Goal: Navigation & Orientation: Find specific page/section

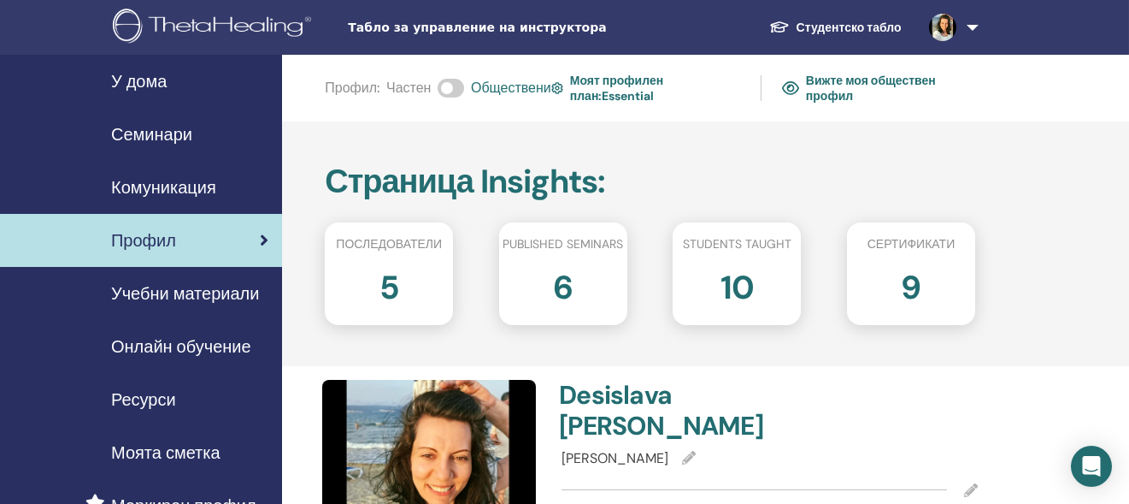
click at [812, 89] on link "Вижте моя обществен профил" at bounding box center [878, 87] width 193 height 39
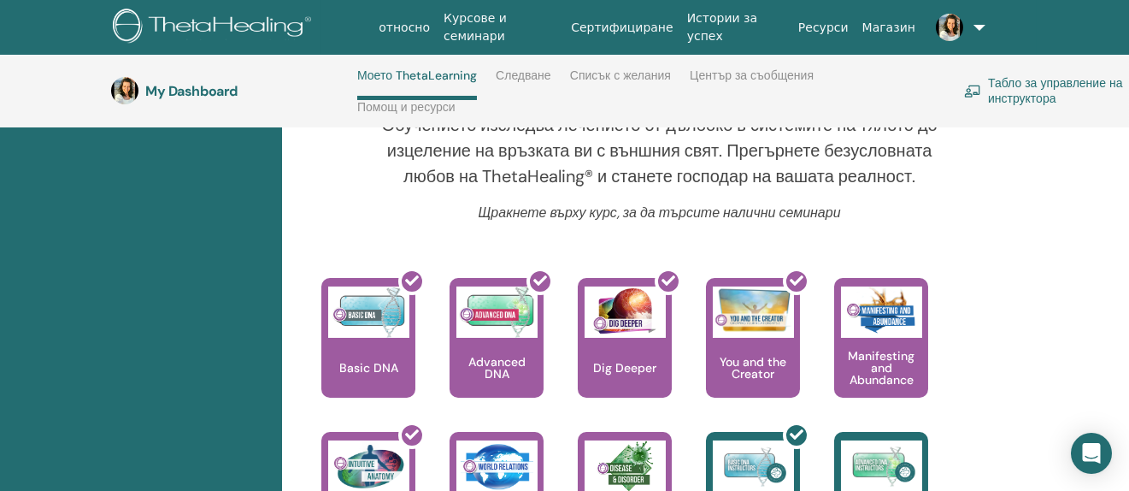
scroll to position [644, 0]
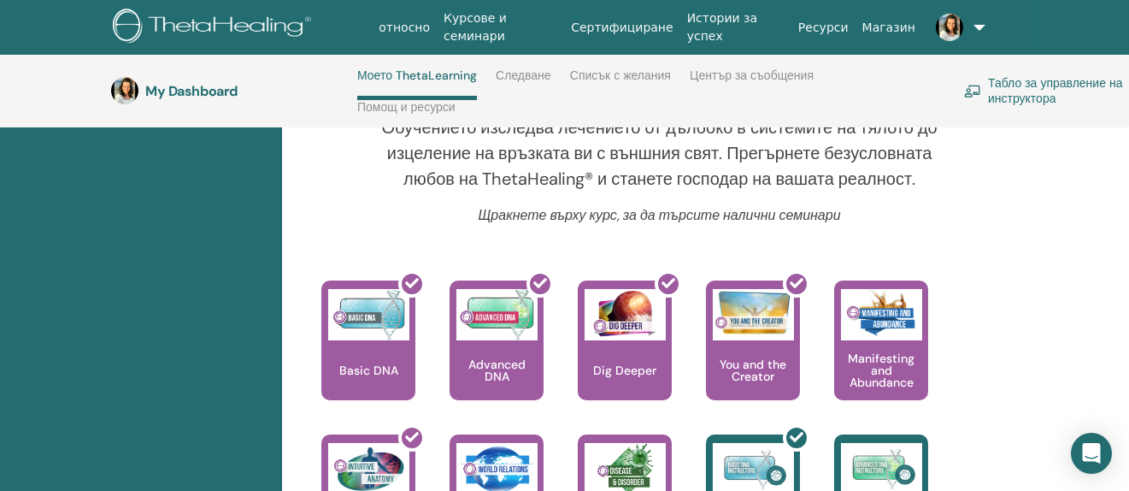
click at [516, 78] on link "Следване" at bounding box center [524, 81] width 56 height 27
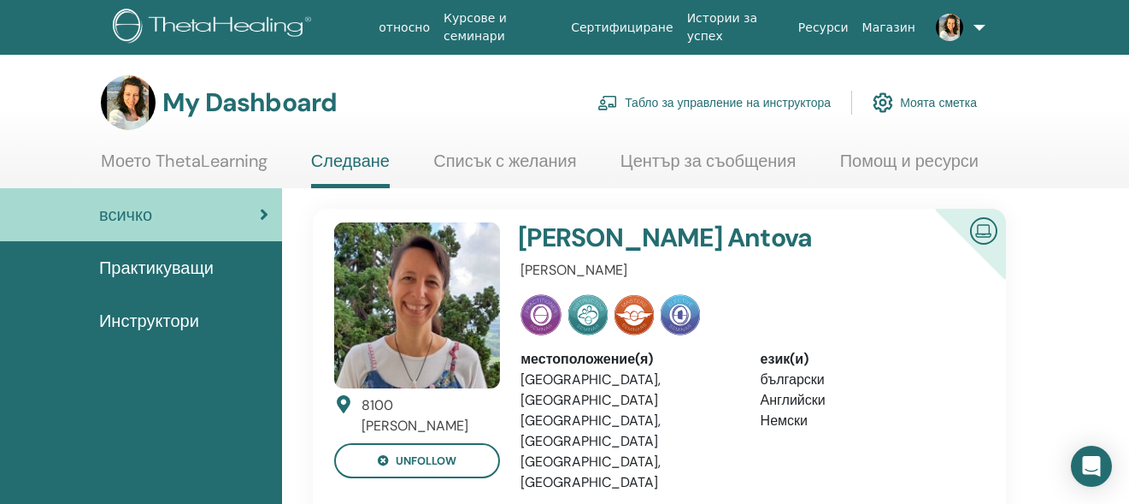
click at [177, 311] on span "Инструктори" at bounding box center [149, 321] width 100 height 26
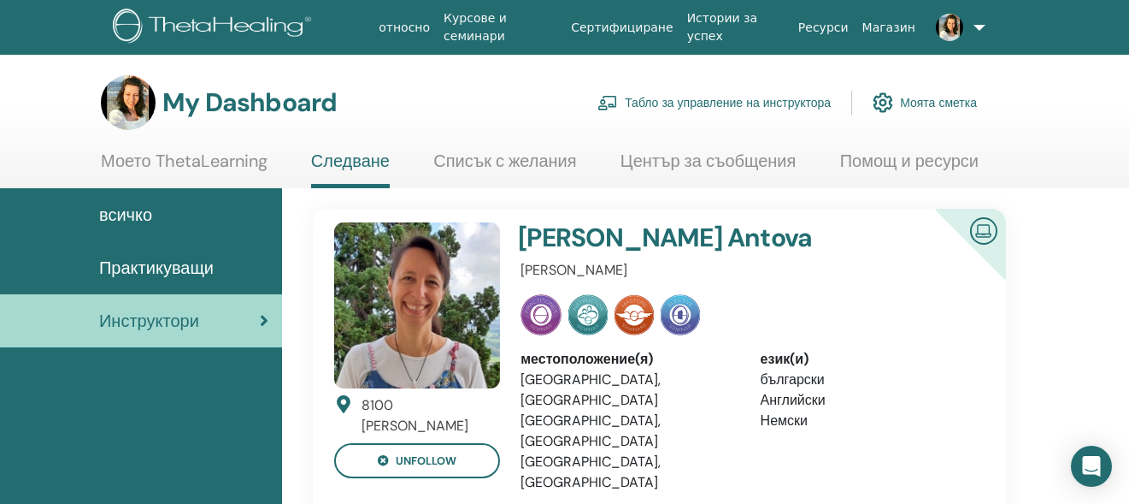
click at [203, 271] on span "Практикуващи" at bounding box center [156, 268] width 115 height 26
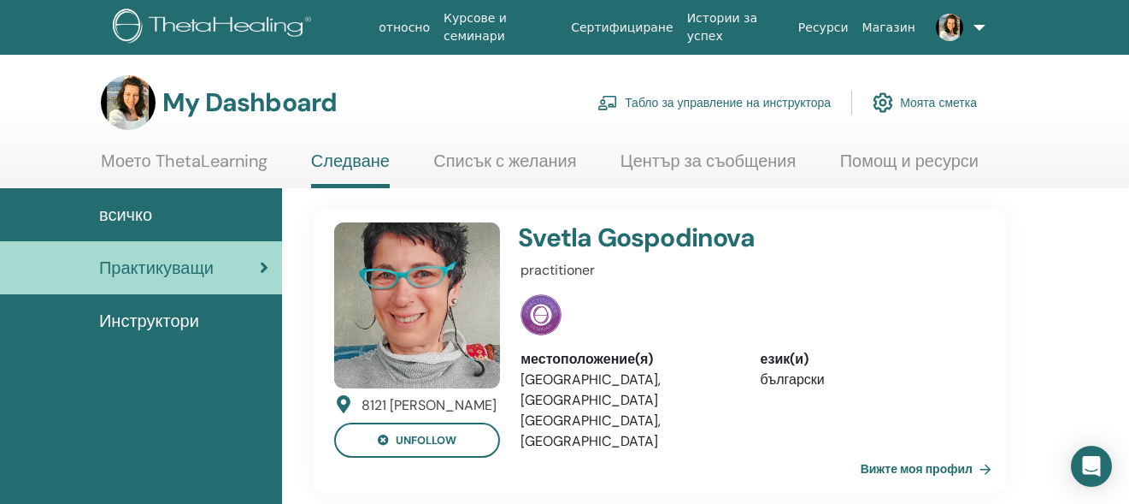
click at [189, 221] on div "всичко" at bounding box center [141, 215] width 255 height 26
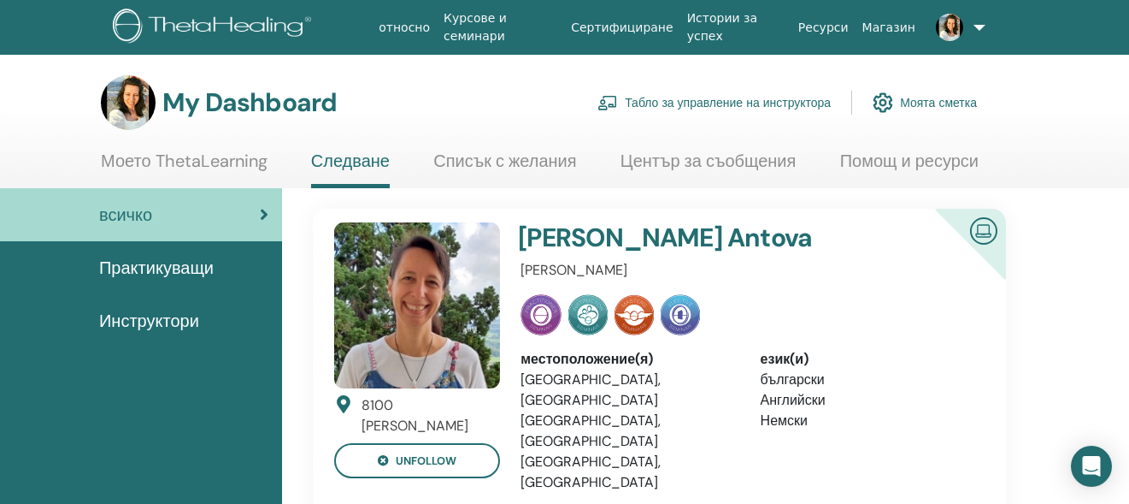
click at [219, 161] on link "Моето ThetaLearning" at bounding box center [184, 166] width 167 height 33
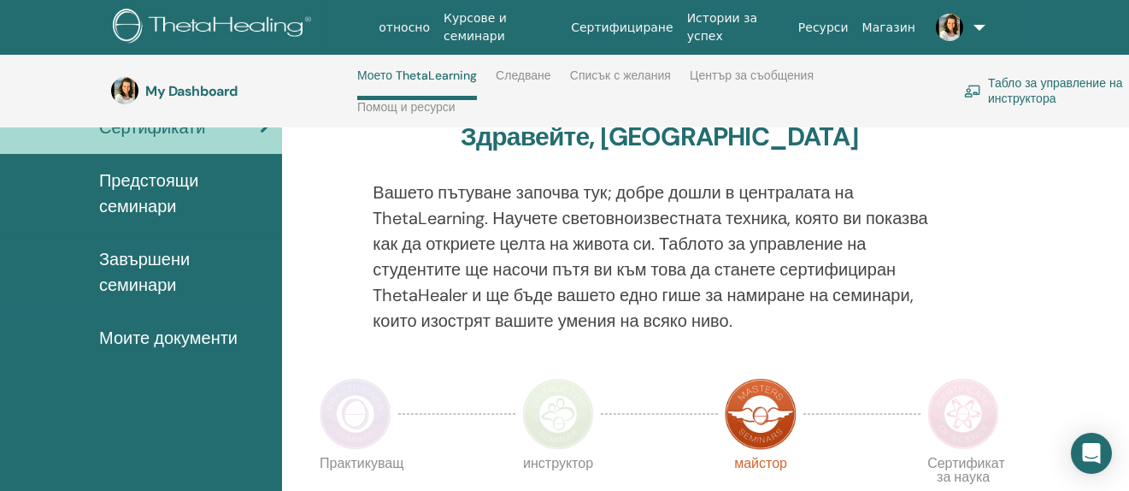
scroll to position [157, 0]
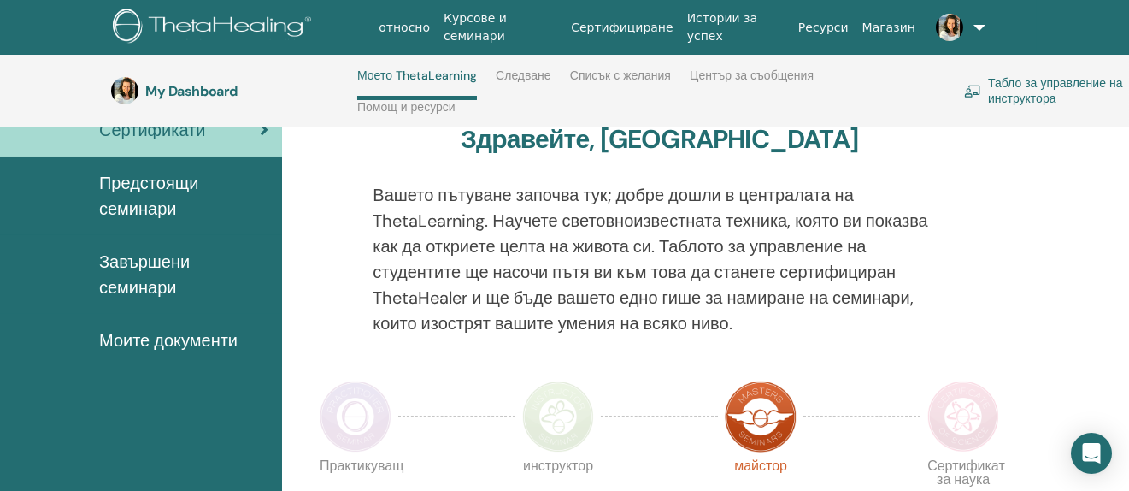
click at [186, 347] on span "Моите документи" at bounding box center [168, 340] width 139 height 26
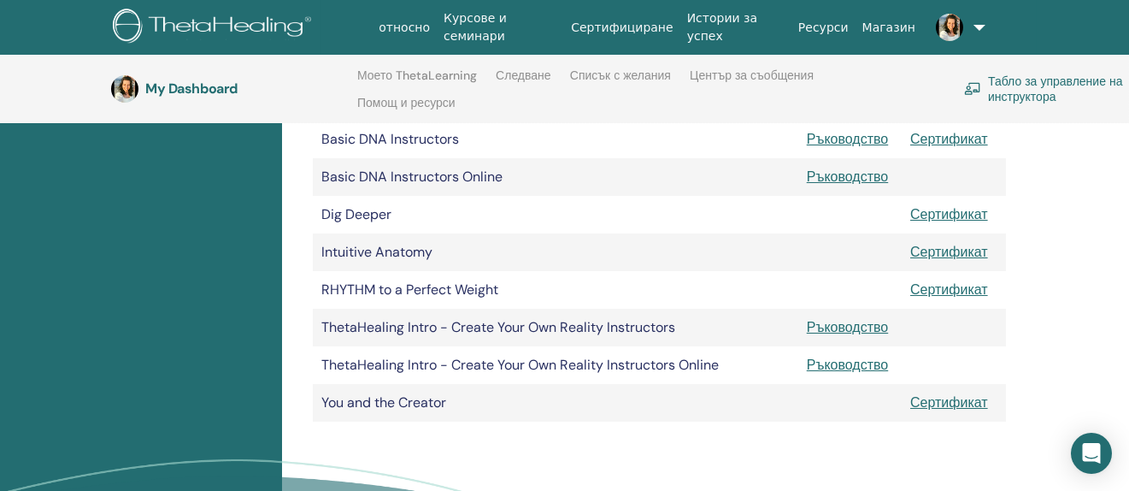
scroll to position [410, 0]
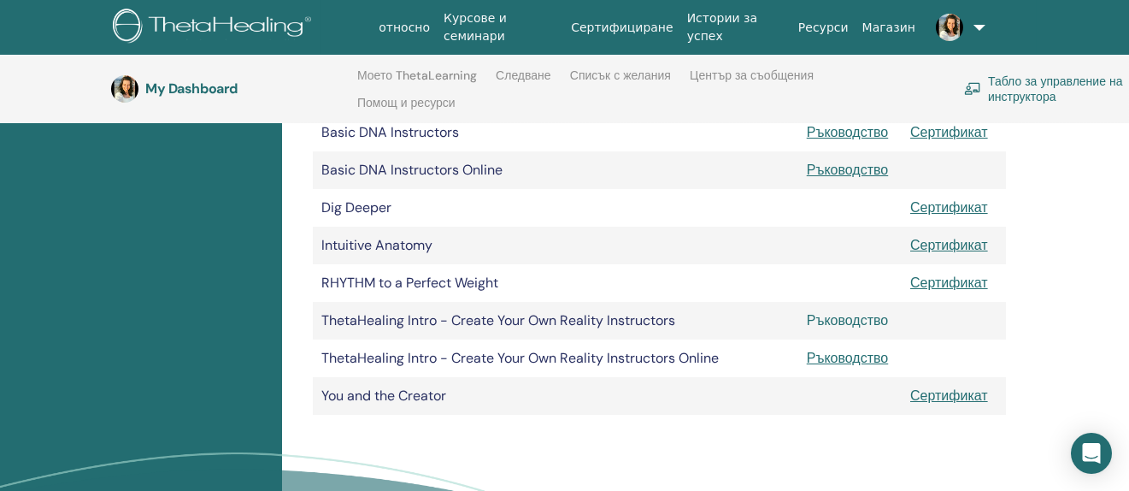
click at [851, 320] on link "Ръководство" at bounding box center [848, 320] width 82 height 18
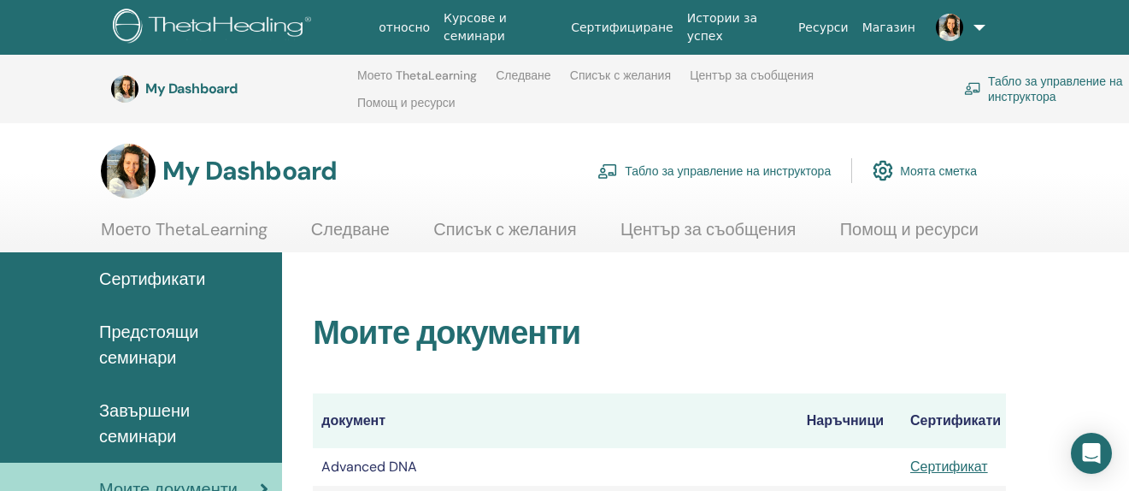
scroll to position [406, 0]
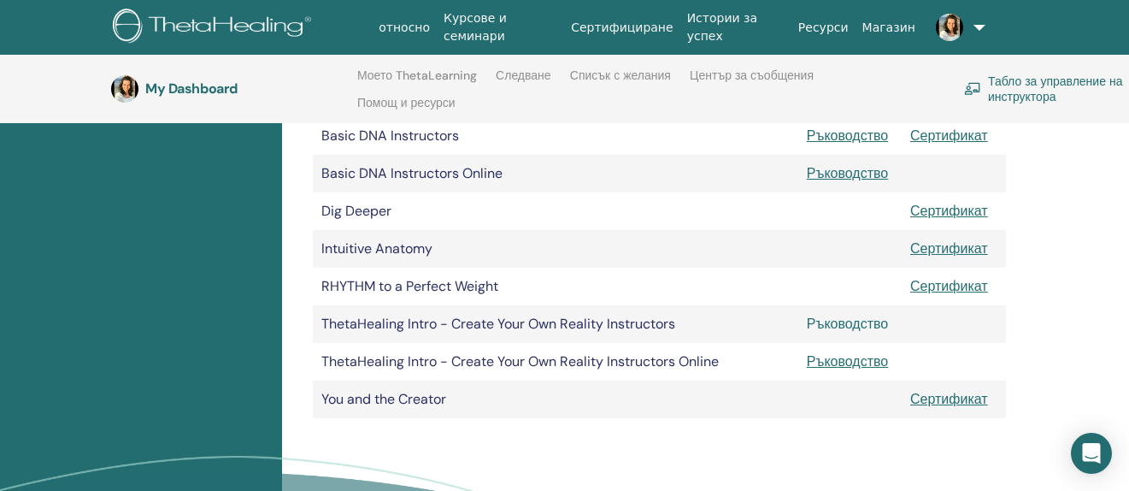
click at [864, 323] on link "Ръководство" at bounding box center [848, 324] width 82 height 18
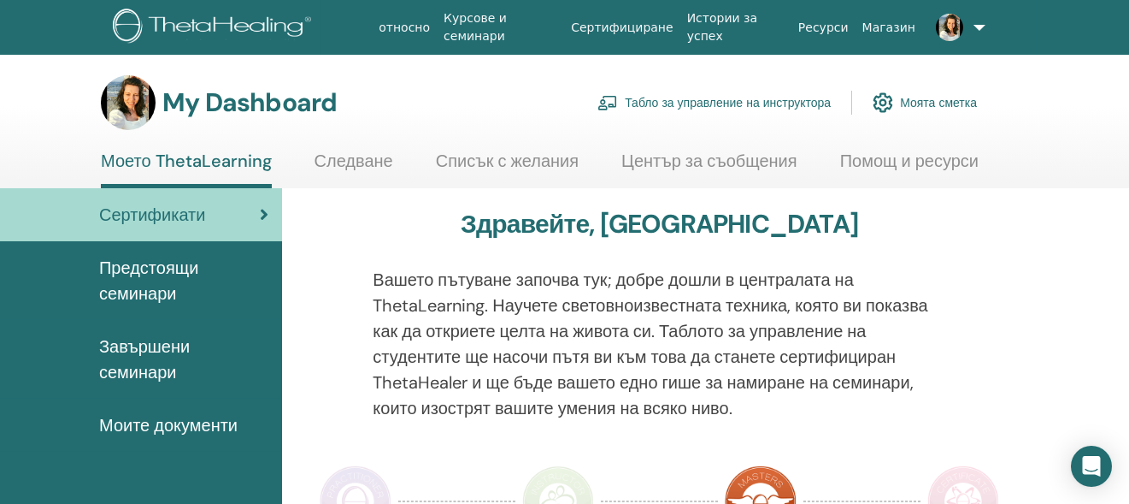
click at [954, 97] on link "Моята сметка" at bounding box center [925, 103] width 104 height 38
